Goal: Task Accomplishment & Management: Manage account settings

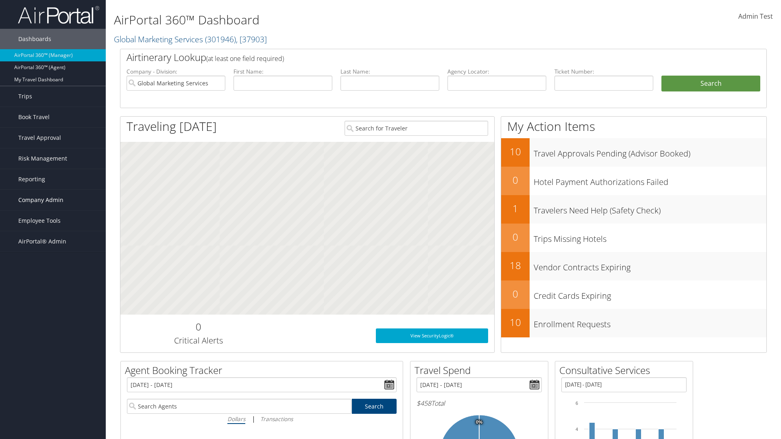
click at [53, 200] on span "Company Admin" at bounding box center [40, 200] width 45 height 20
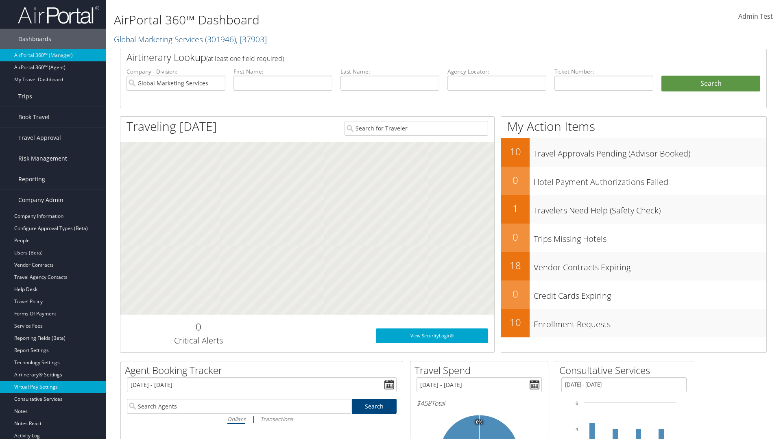
click at [53, 381] on link "Virtual Pay Settings" at bounding box center [53, 387] width 106 height 12
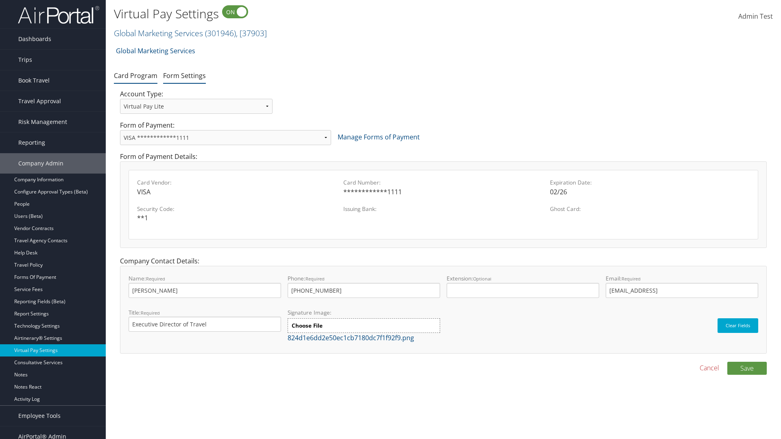
click at [184, 75] on link "Form Settings" at bounding box center [184, 75] width 43 height 9
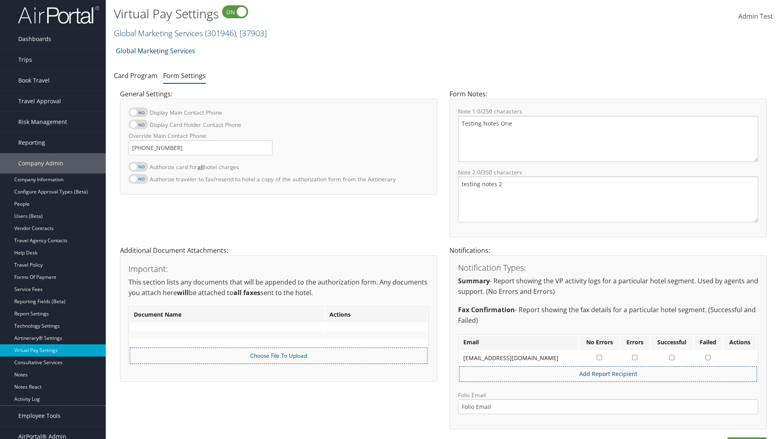
click at [157, 33] on link "Global Marketing Services ( 301946 ) , [ 37903 ]" at bounding box center [190, 33] width 153 height 11
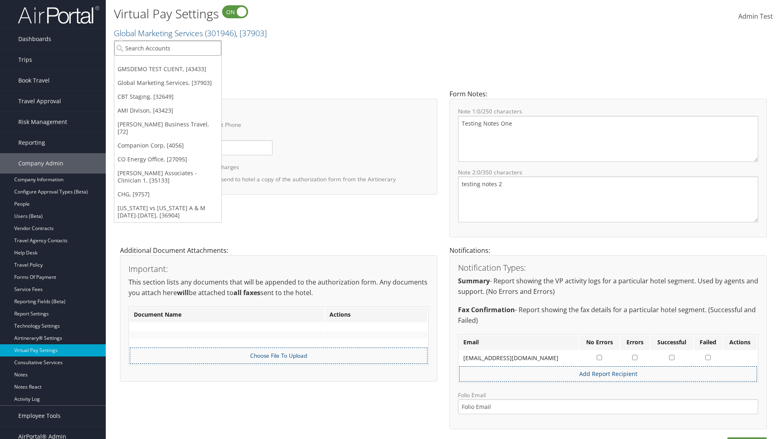
click at [168, 48] on input "search" at bounding box center [167, 48] width 107 height 15
type input "GMSDEMO TEST CLIENT"
